Goal: Information Seeking & Learning: Compare options

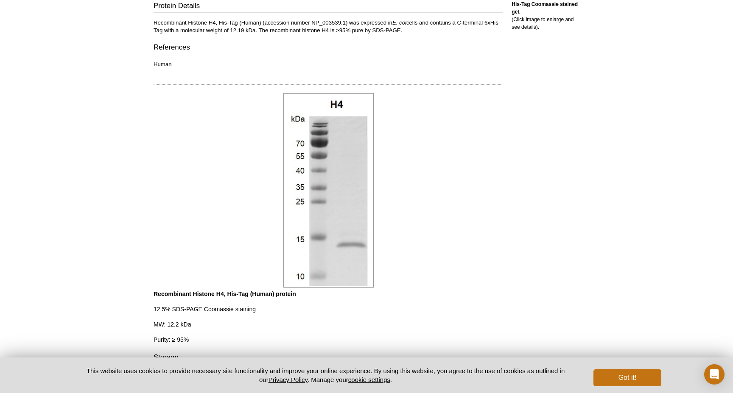
scroll to position [326, 0]
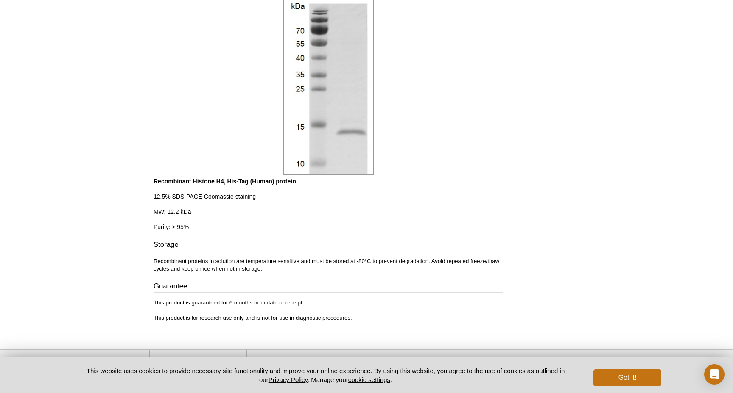
scroll to position [450, 0]
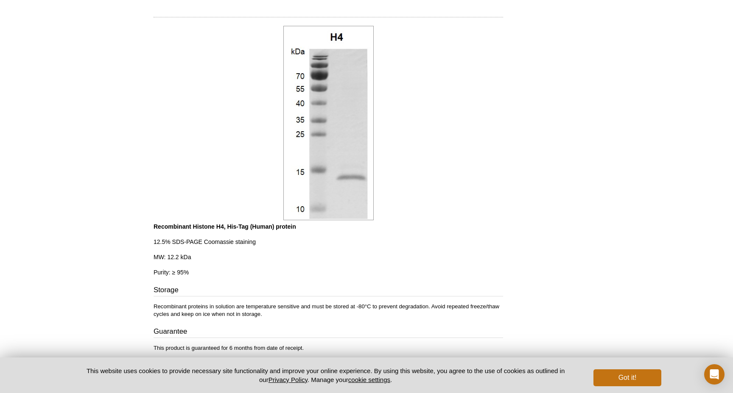
scroll to position [380, 0]
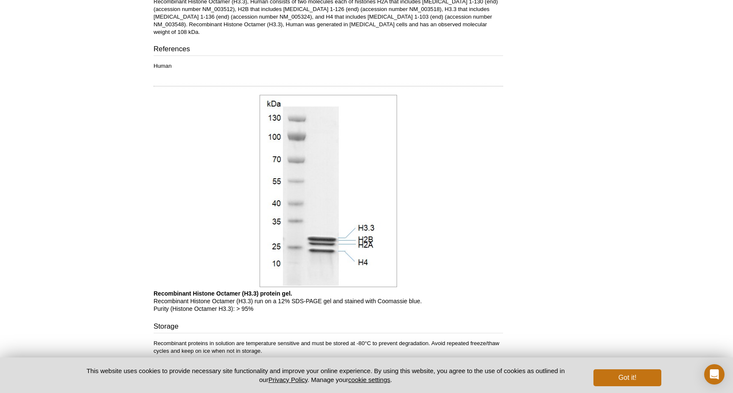
scroll to position [396, 0]
